Goal: Information Seeking & Learning: Learn about a topic

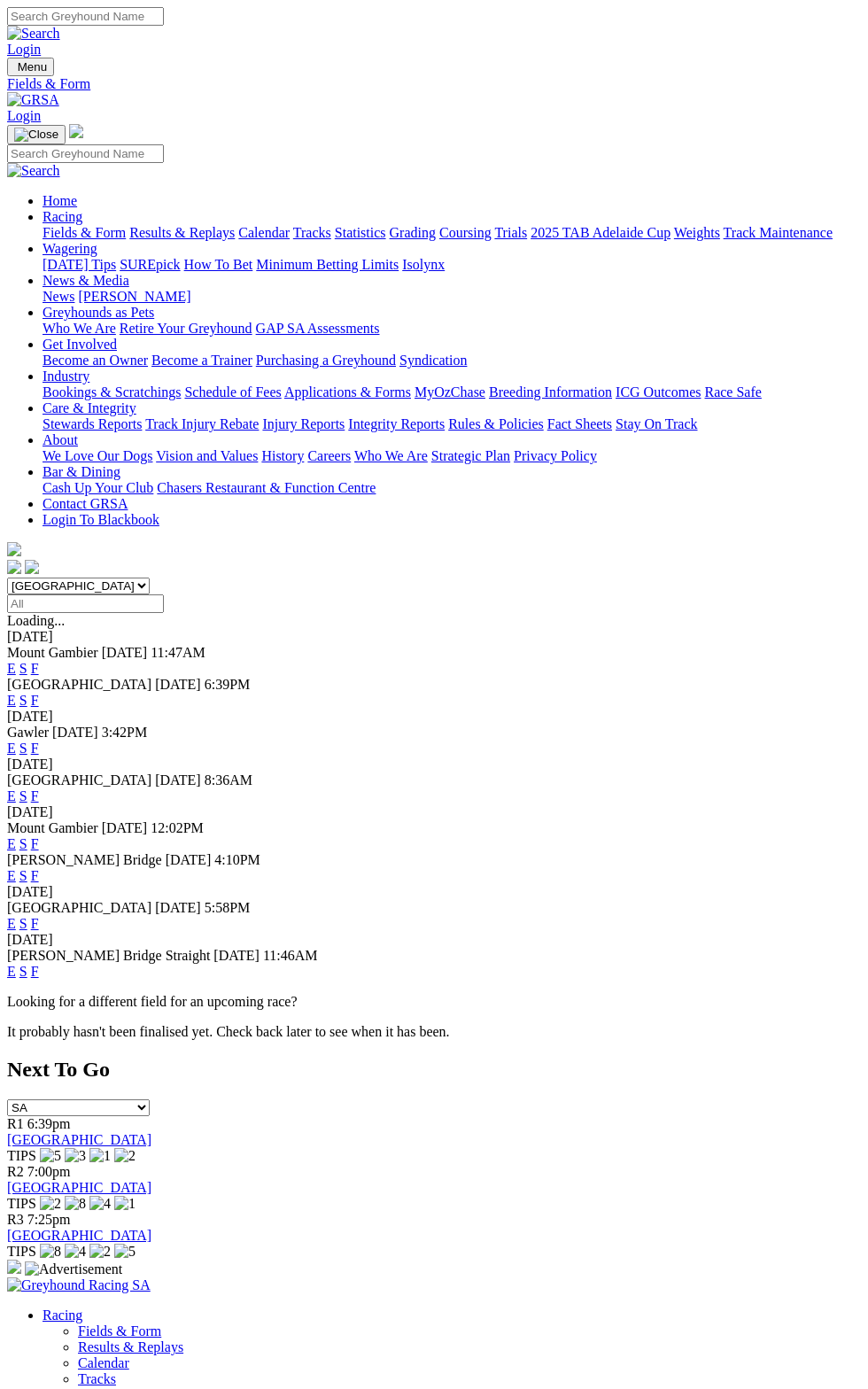
click at [39, 693] on link "F" at bounding box center [35, 700] width 8 height 15
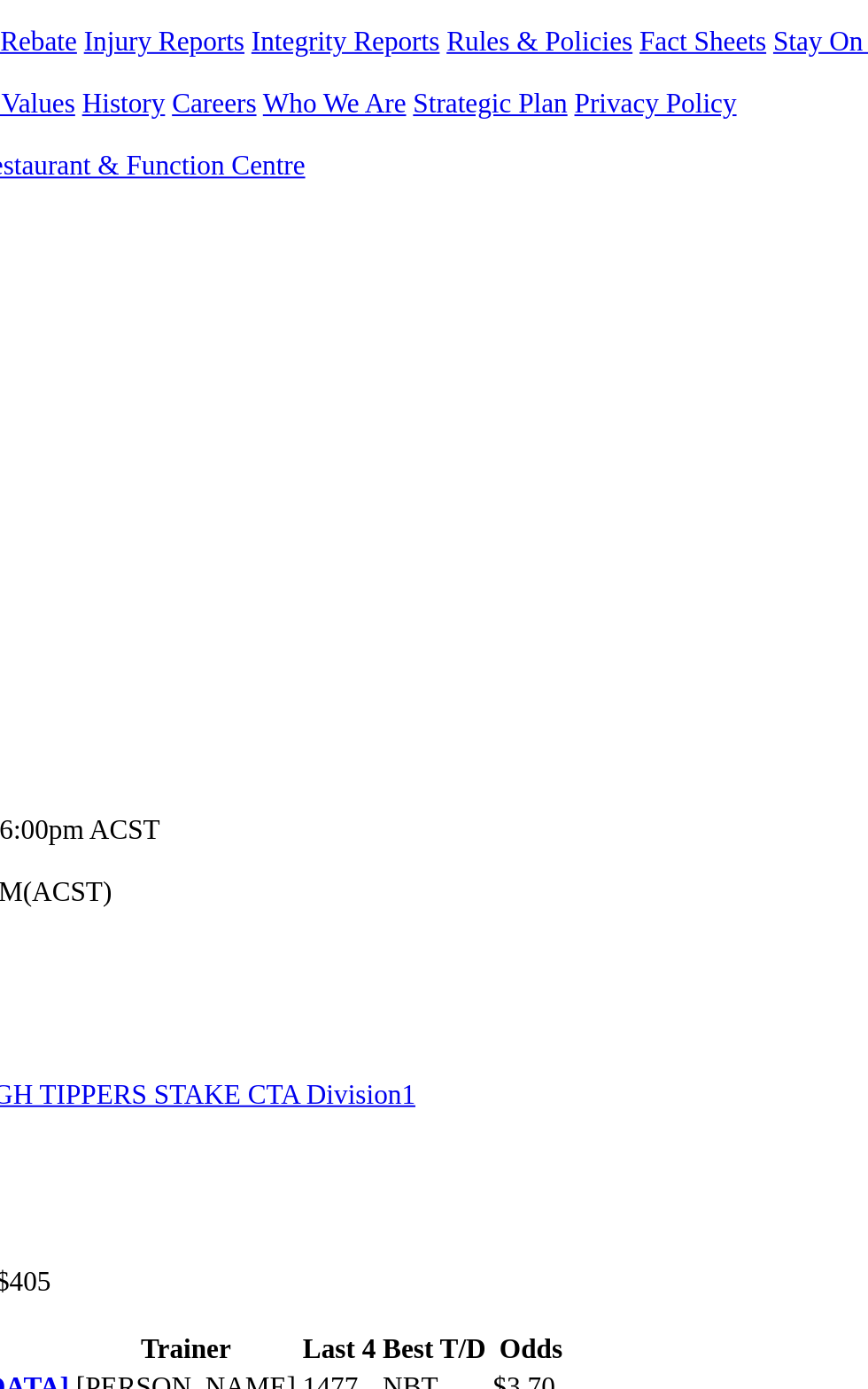
scroll to position [31, 0]
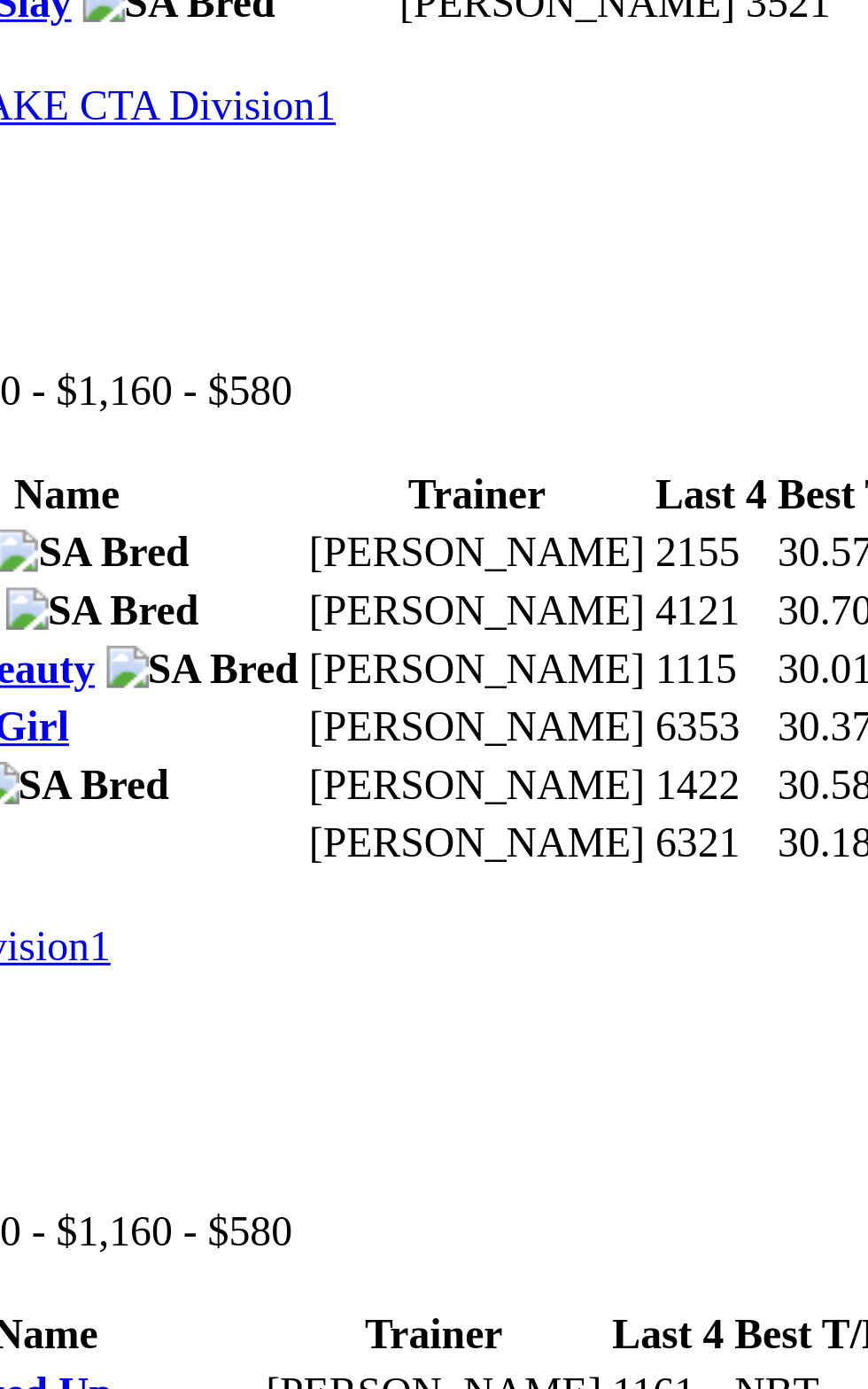
scroll to position [1468, 0]
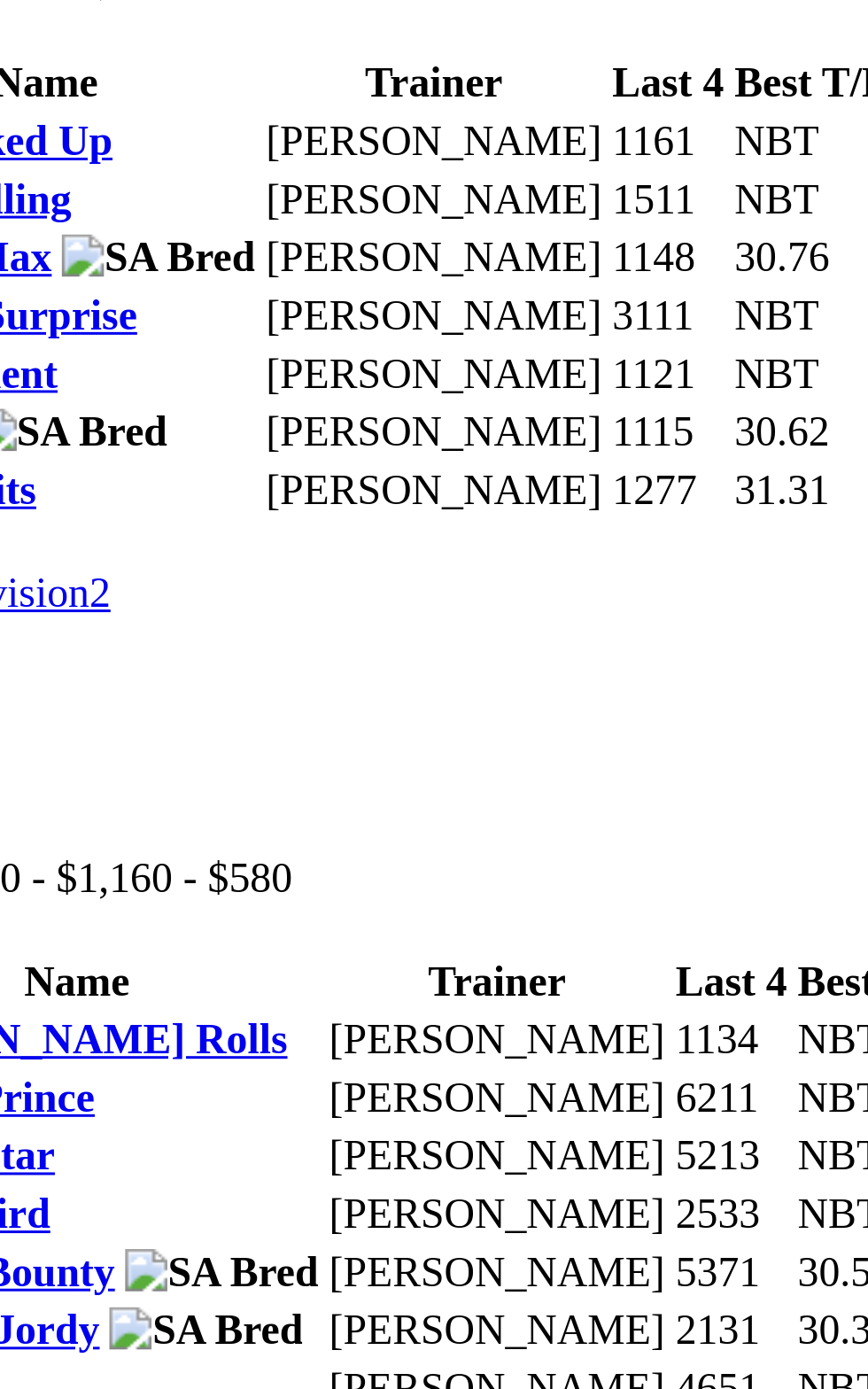
scroll to position [1821, 0]
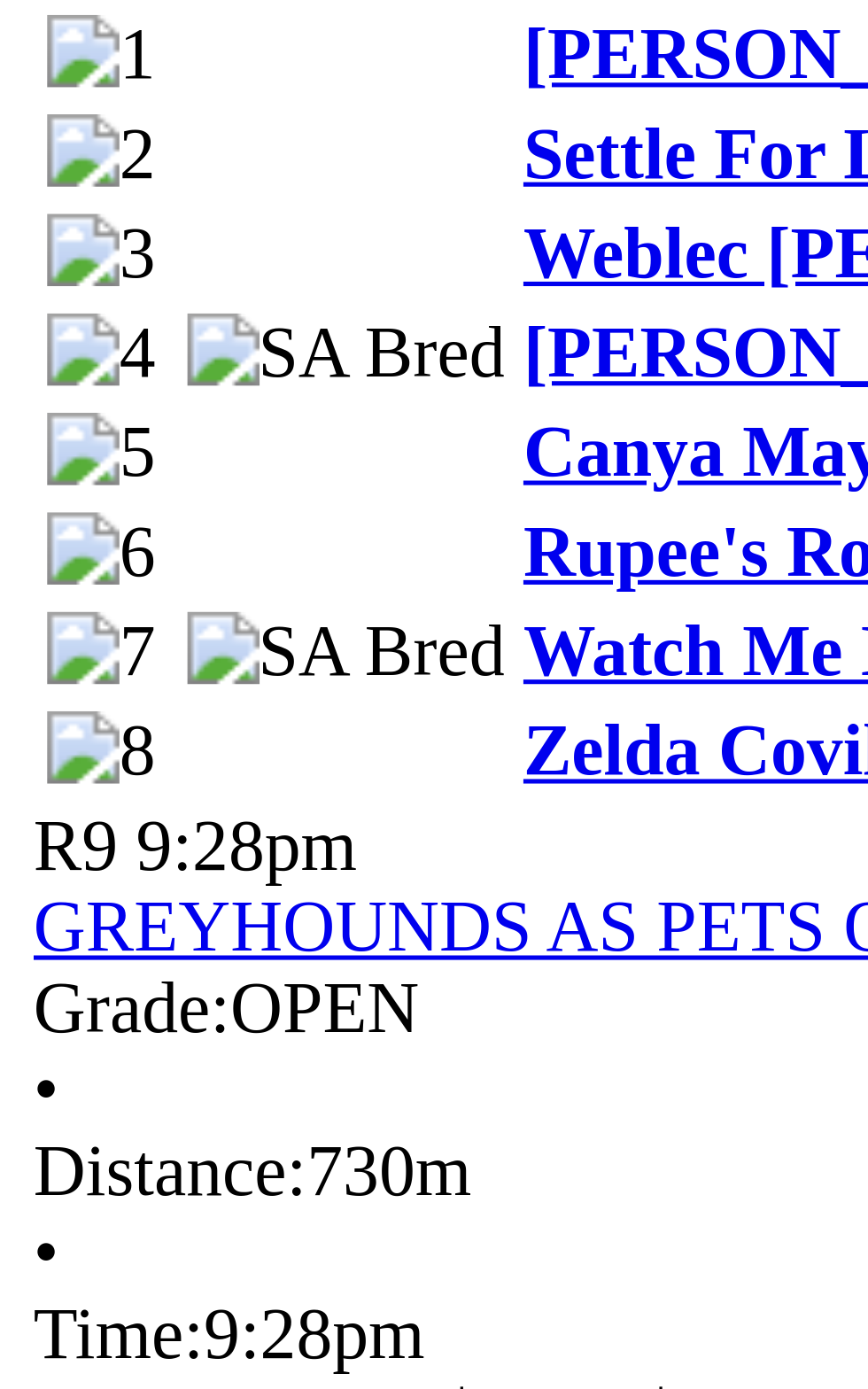
scroll to position [2652, 0]
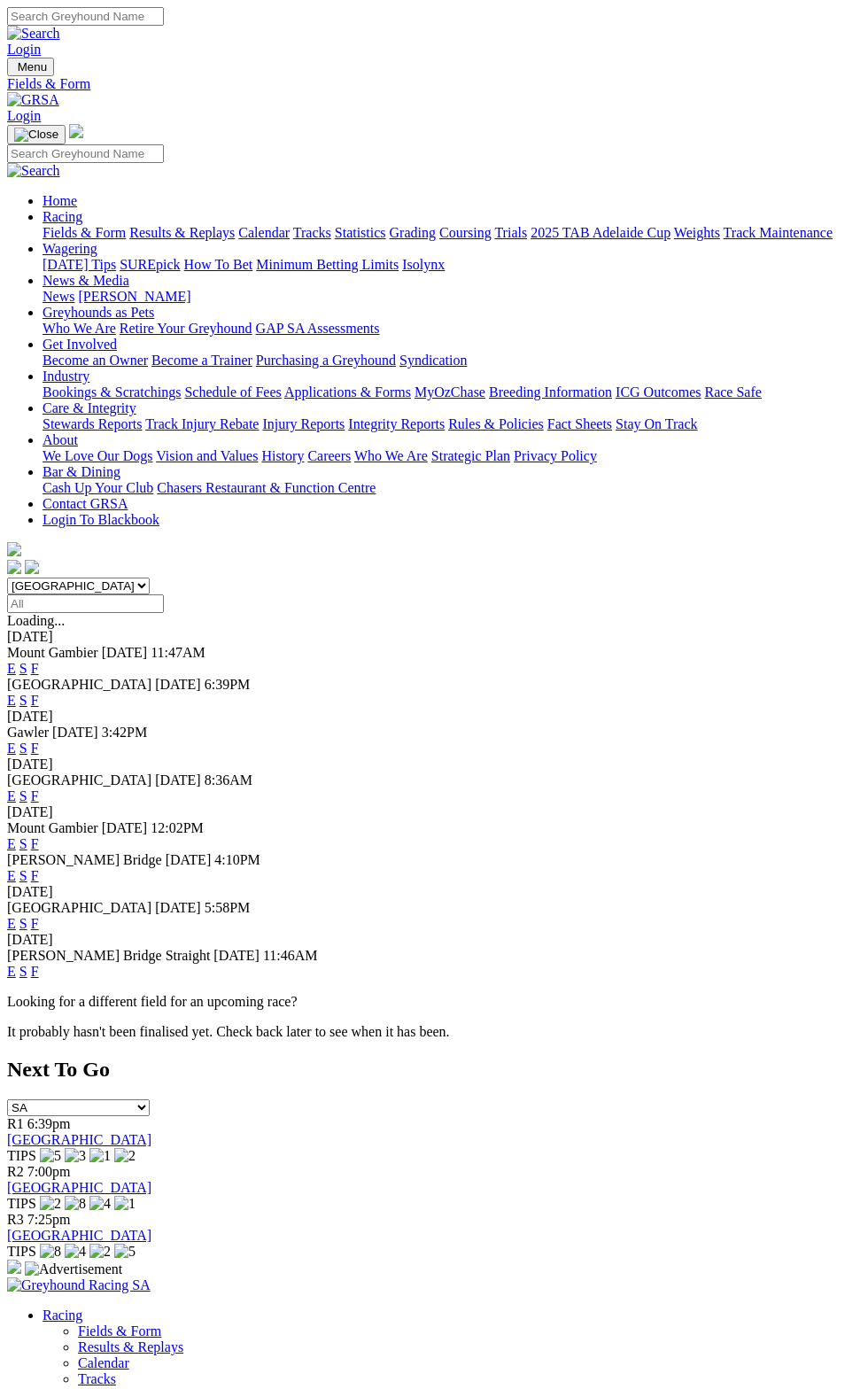
click at [39, 741] on link "F" at bounding box center [35, 748] width 8 height 15
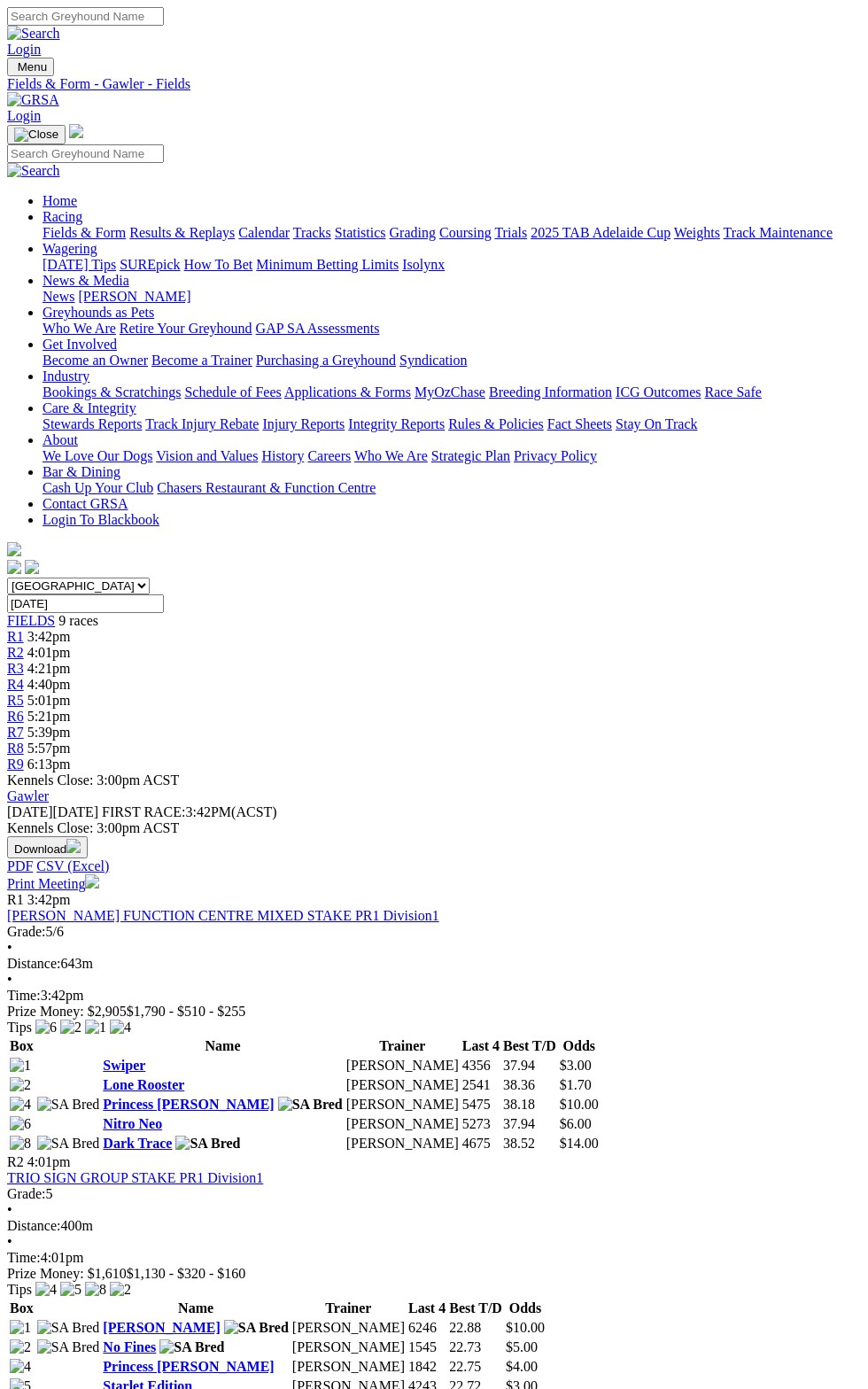
scroll to position [2, 0]
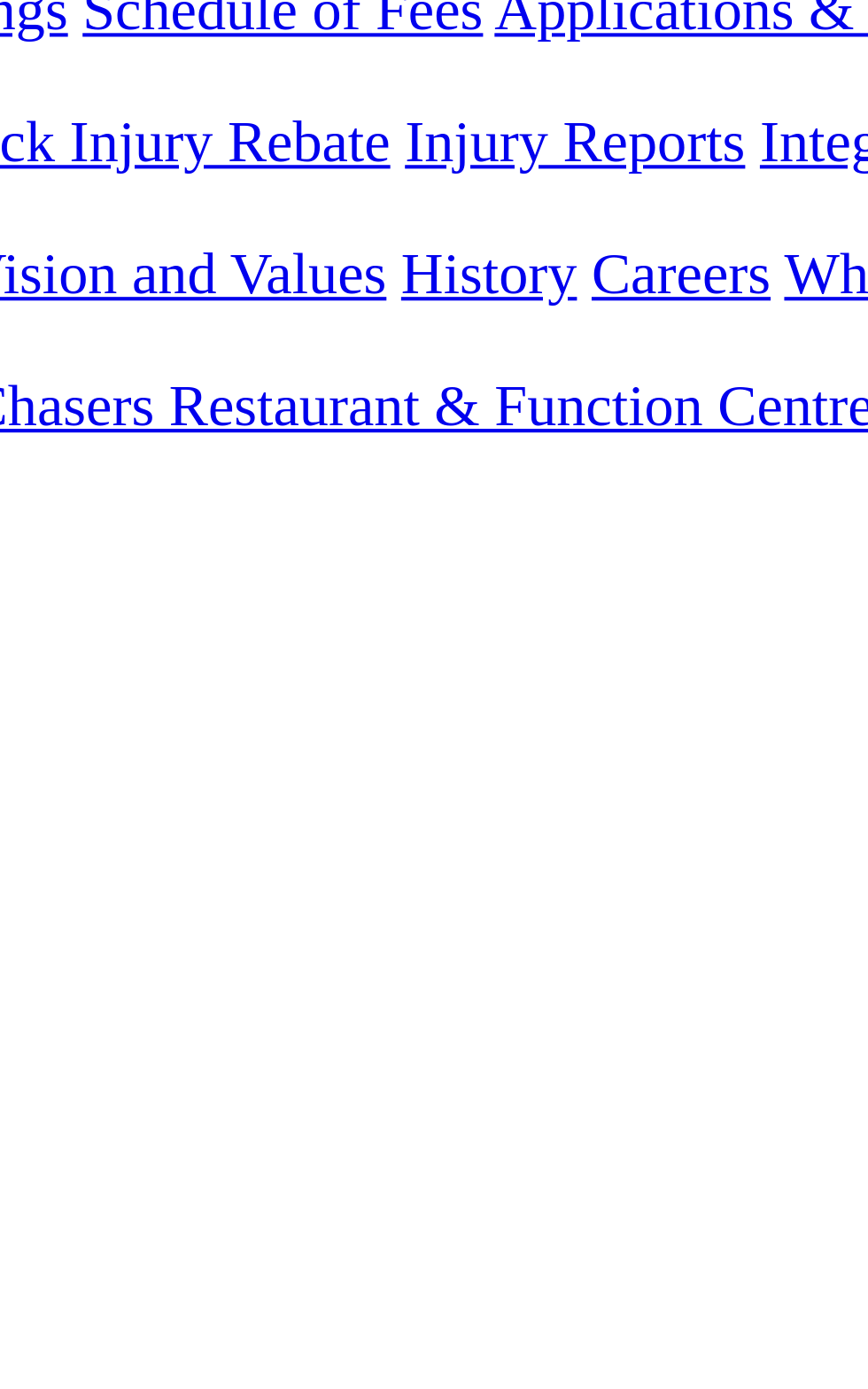
click at [345, 1113] on td "[PERSON_NAME]" at bounding box center [401, 1122] width 114 height 18
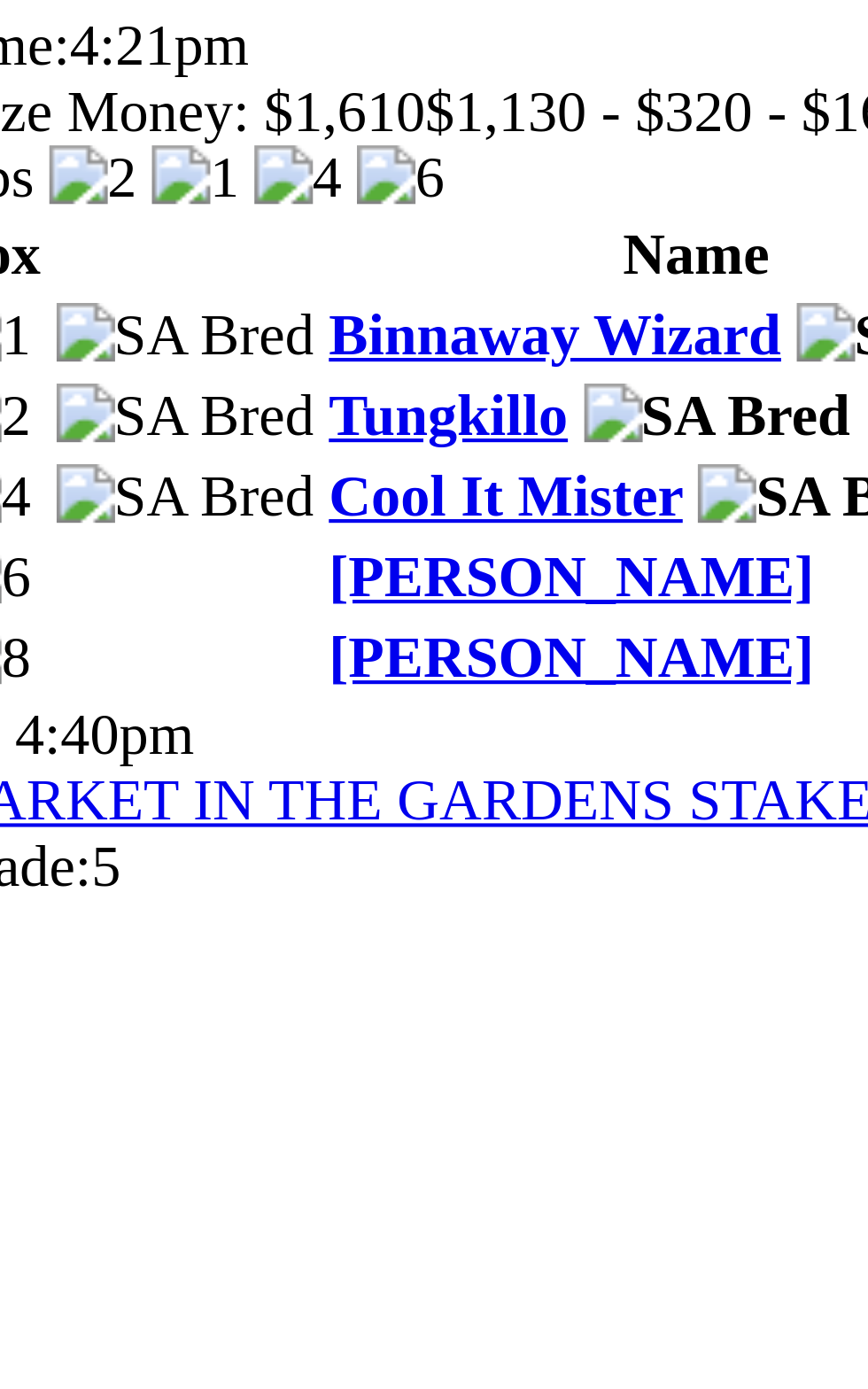
scroll to position [360, 0]
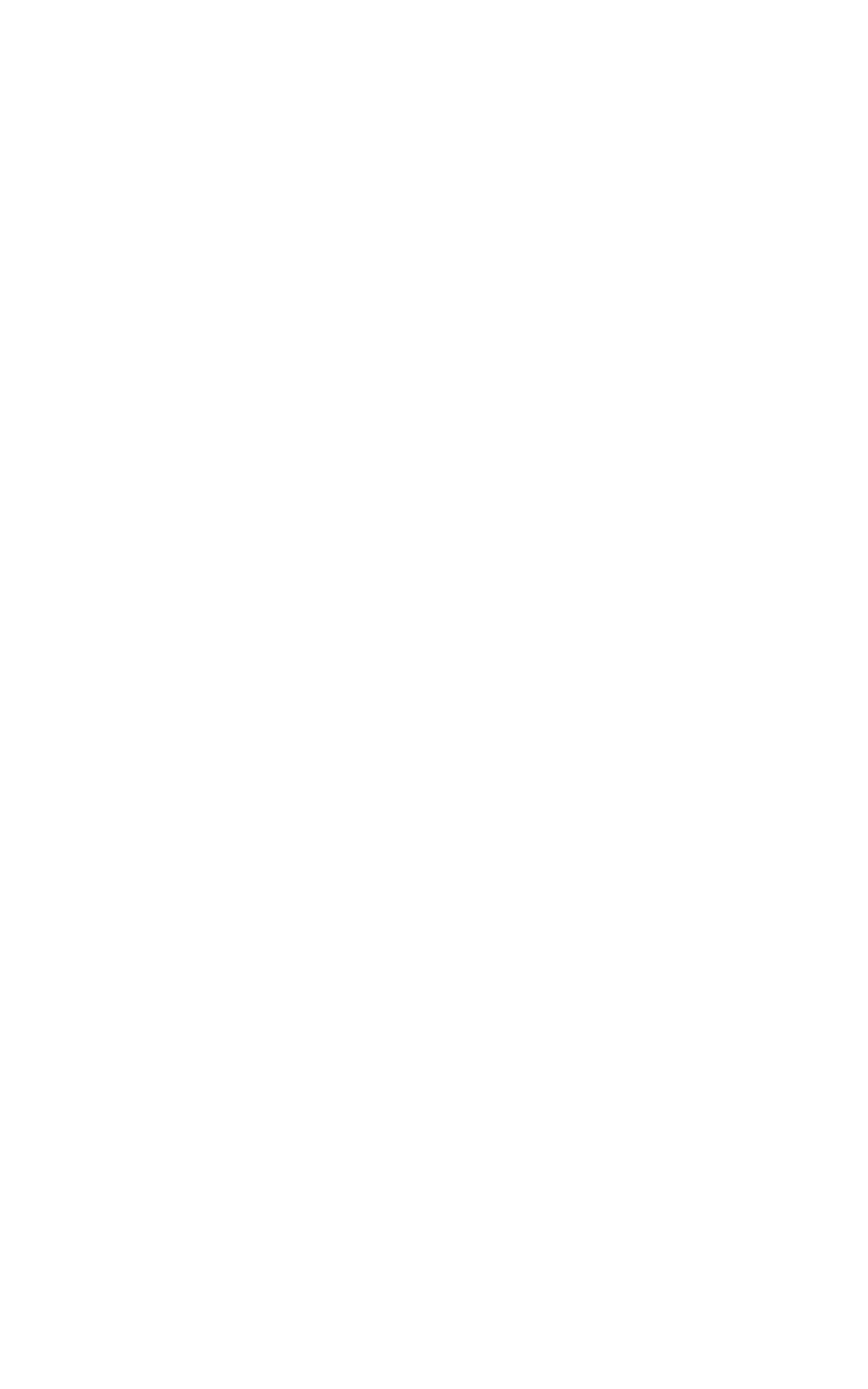
scroll to position [1621, 0]
click at [709, 1262] on div "R8 5:57pm NIXON'S FUNCTION CENTRE STAKE PR1 Division1 Grade: 6 • Distance: 531m…" at bounding box center [433, 1413] width 853 height 301
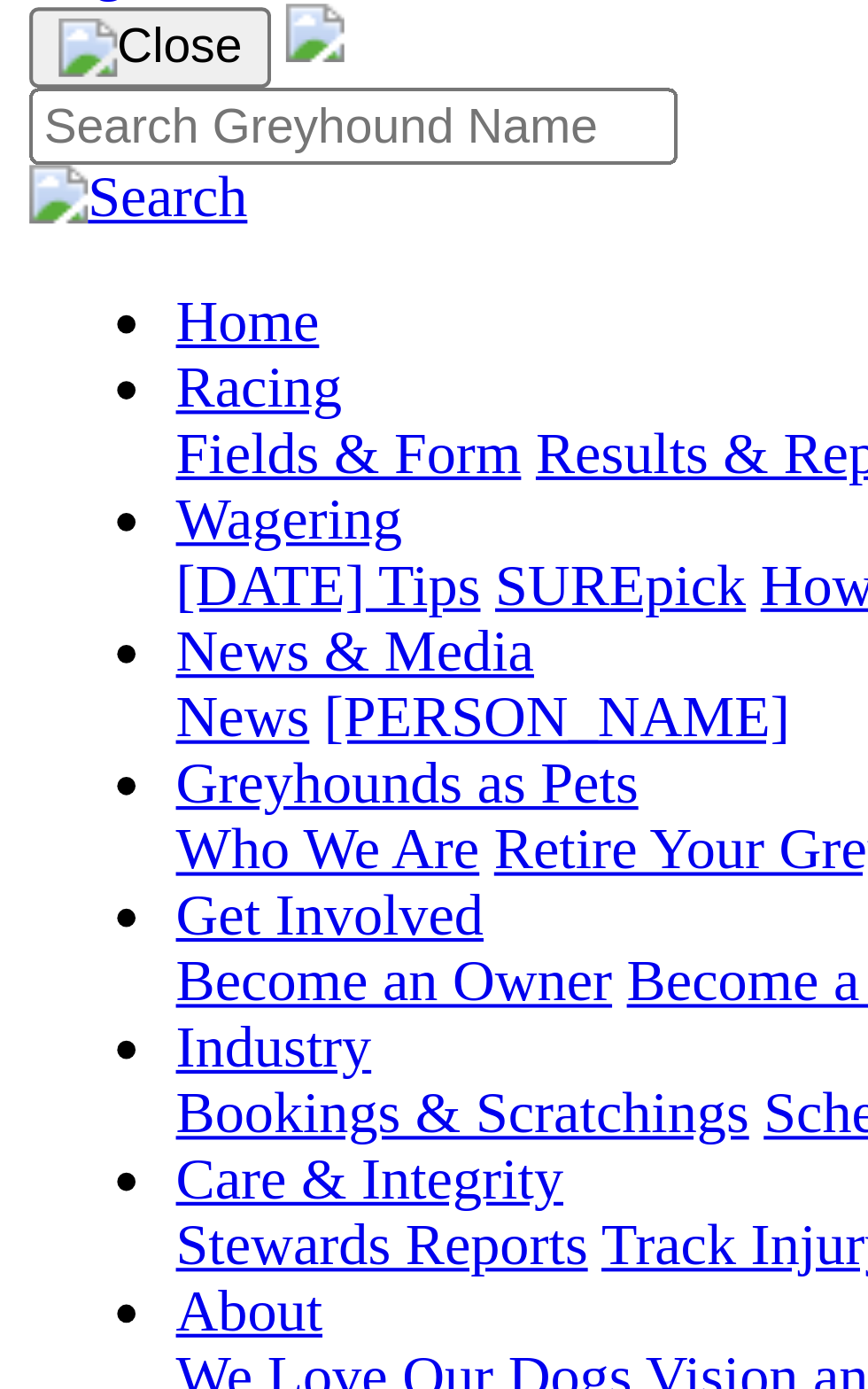
scroll to position [0, 0]
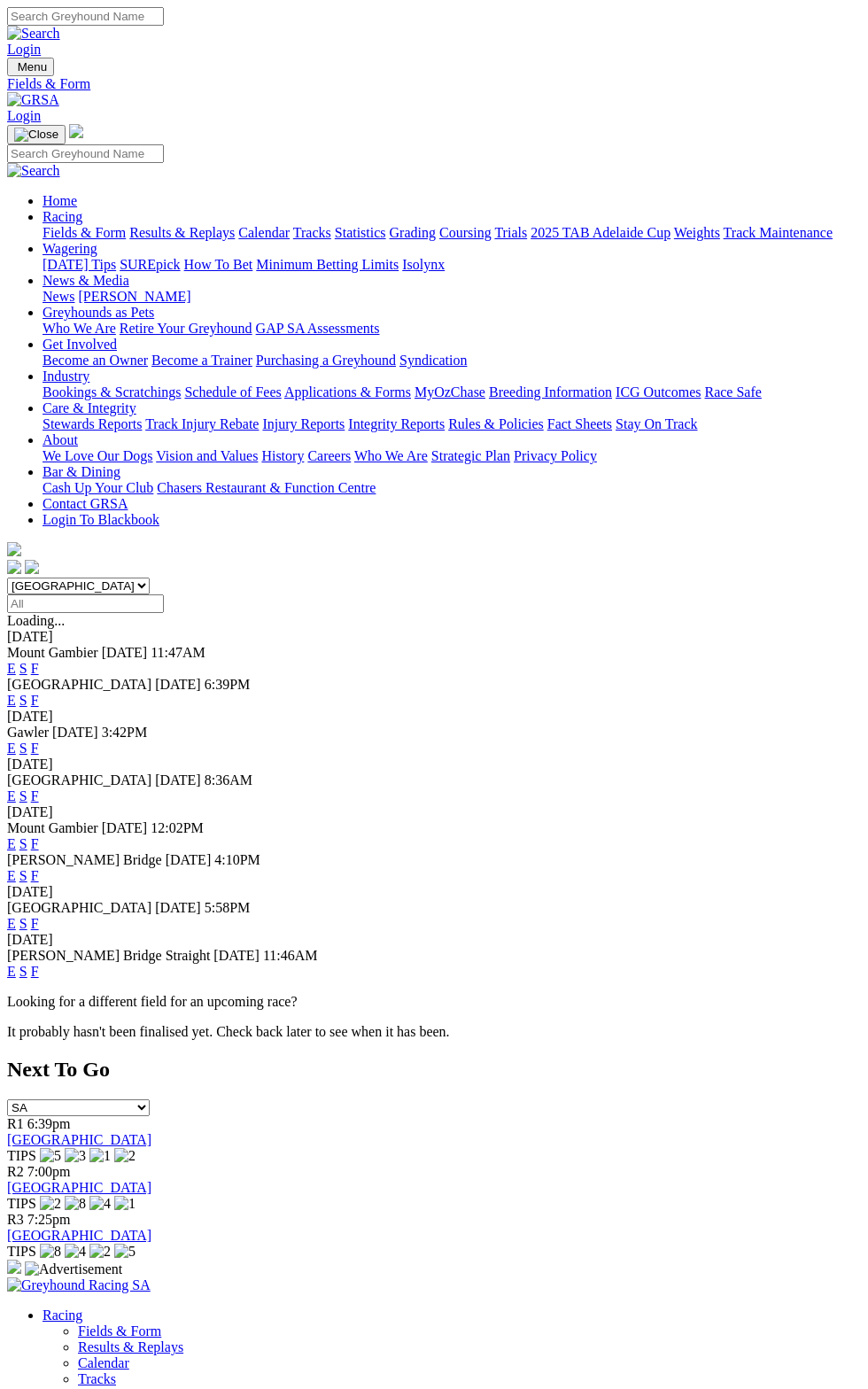
click at [39, 693] on link "F" at bounding box center [35, 700] width 8 height 15
